Goal: Information Seeking & Learning: Learn about a topic

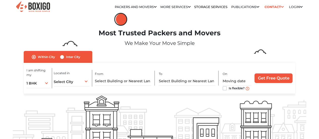
click at [0, 0] on li "Blogs" at bounding box center [0, 0] width 0 height 0
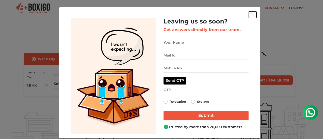
click at [251, 14] on img "get free quote dialog" at bounding box center [252, 15] width 5 height 5
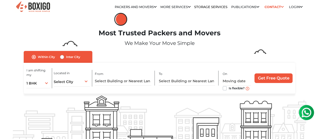
click at [0, 0] on li "Blogs" at bounding box center [0, 0] width 0 height 0
click at [0, 0] on link "Blogs" at bounding box center [0, 0] width 0 height 0
